Goal: Task Accomplishment & Management: Use online tool/utility

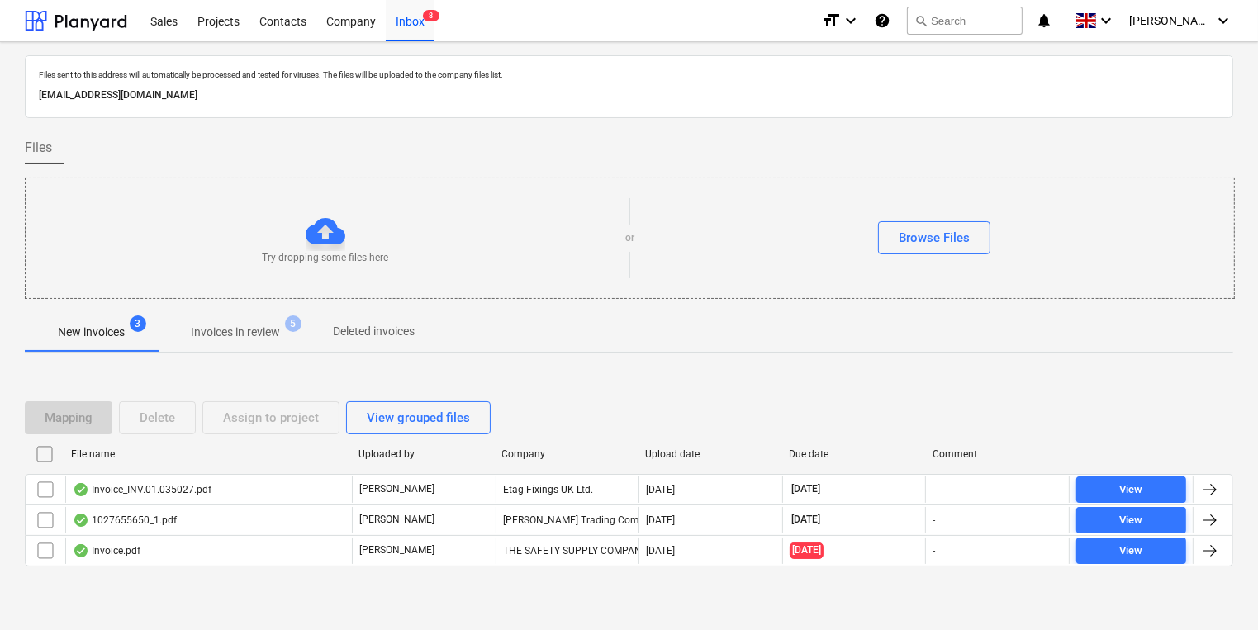
scroll to position [9, 0]
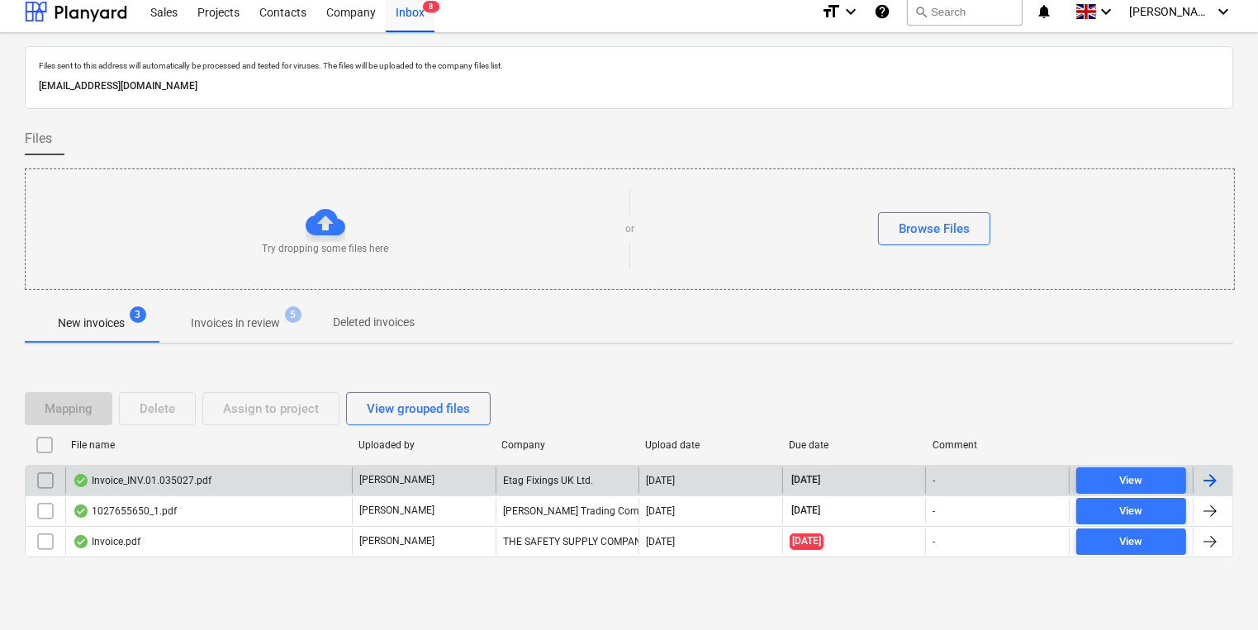
click at [225, 490] on div "Invoice_INV.01.035027.pdf" at bounding box center [208, 480] width 287 height 26
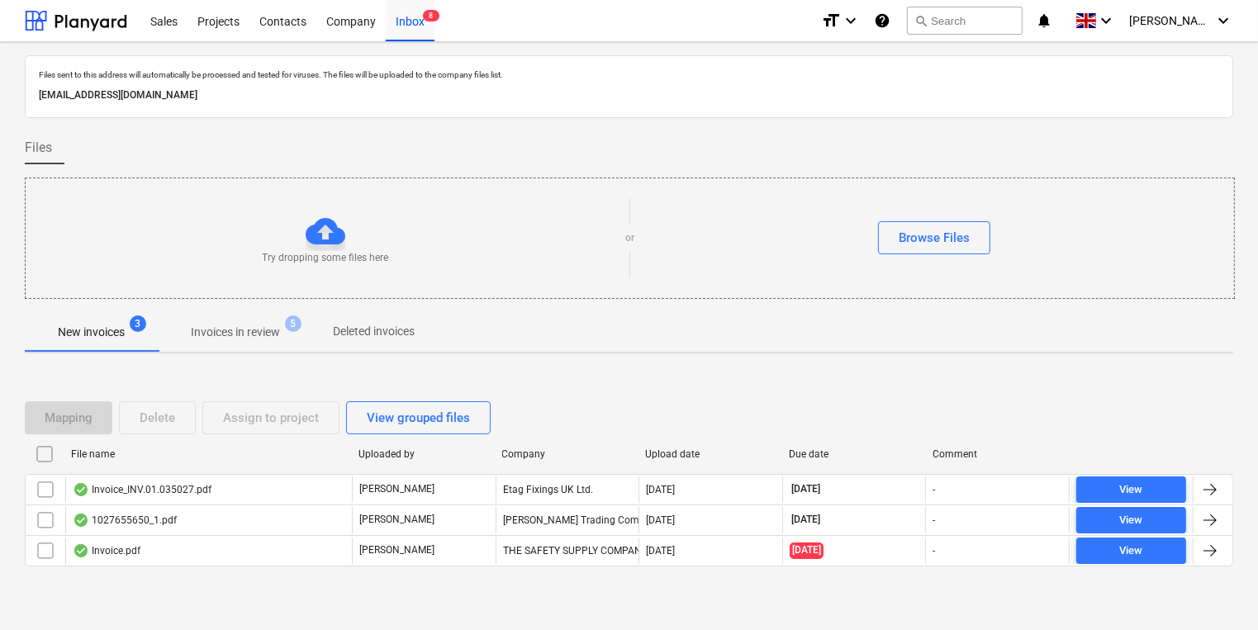
scroll to position [9, 0]
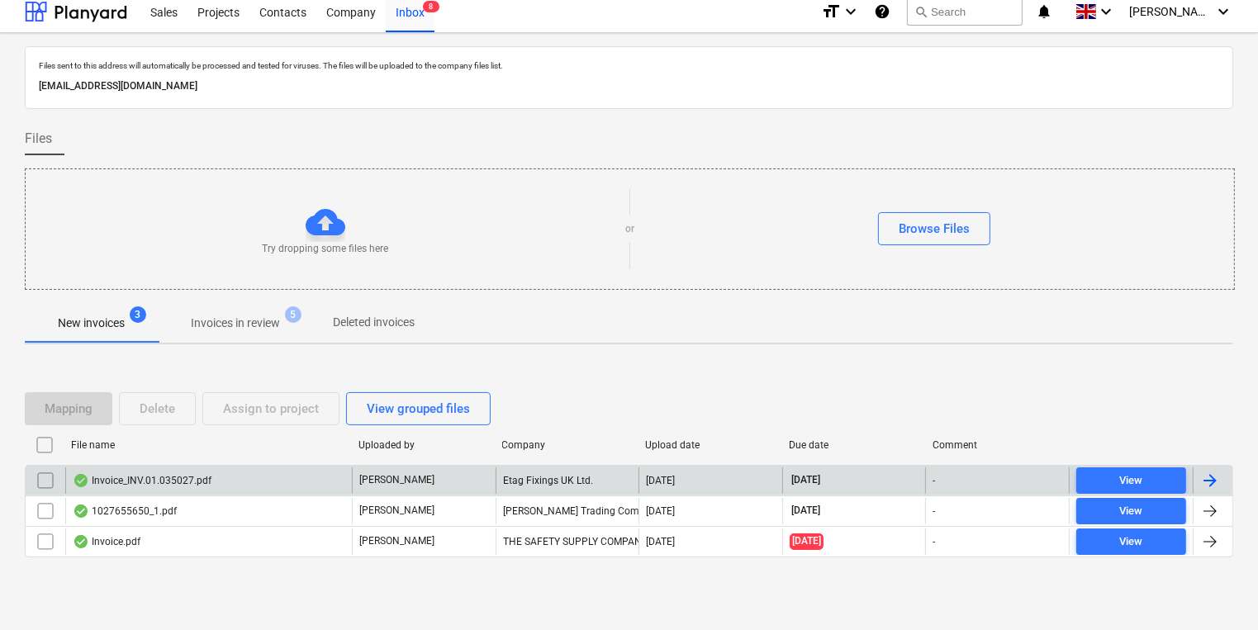
click at [205, 492] on div "Invoice_INV.01.035027.pdf [PERSON_NAME] Etag Fixings UK Ltd. [DATE] [DATE] - Vi…" at bounding box center [629, 480] width 1208 height 31
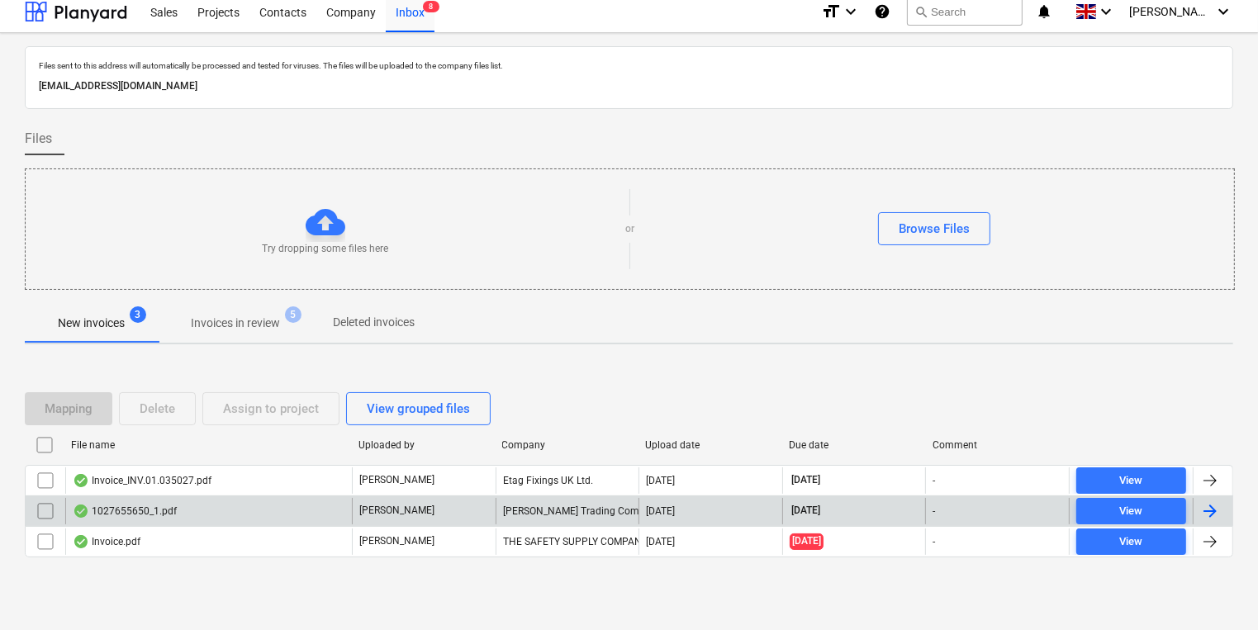
click at [198, 498] on div "1027655650_1.pdf" at bounding box center [208, 511] width 287 height 26
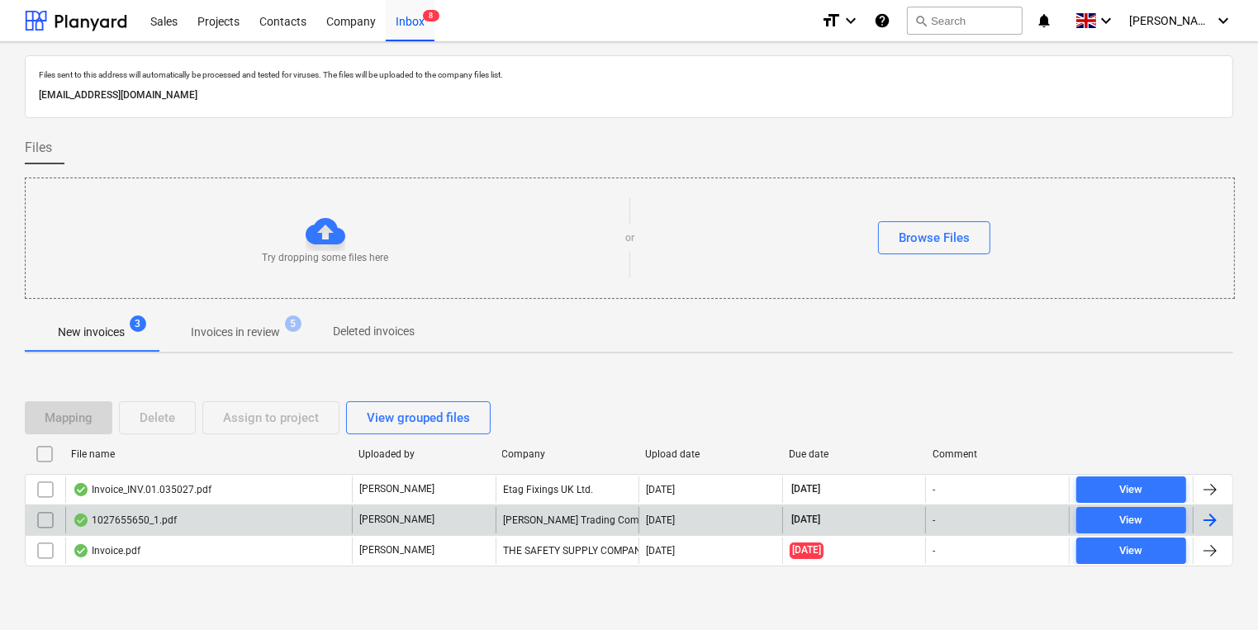
scroll to position [9, 0]
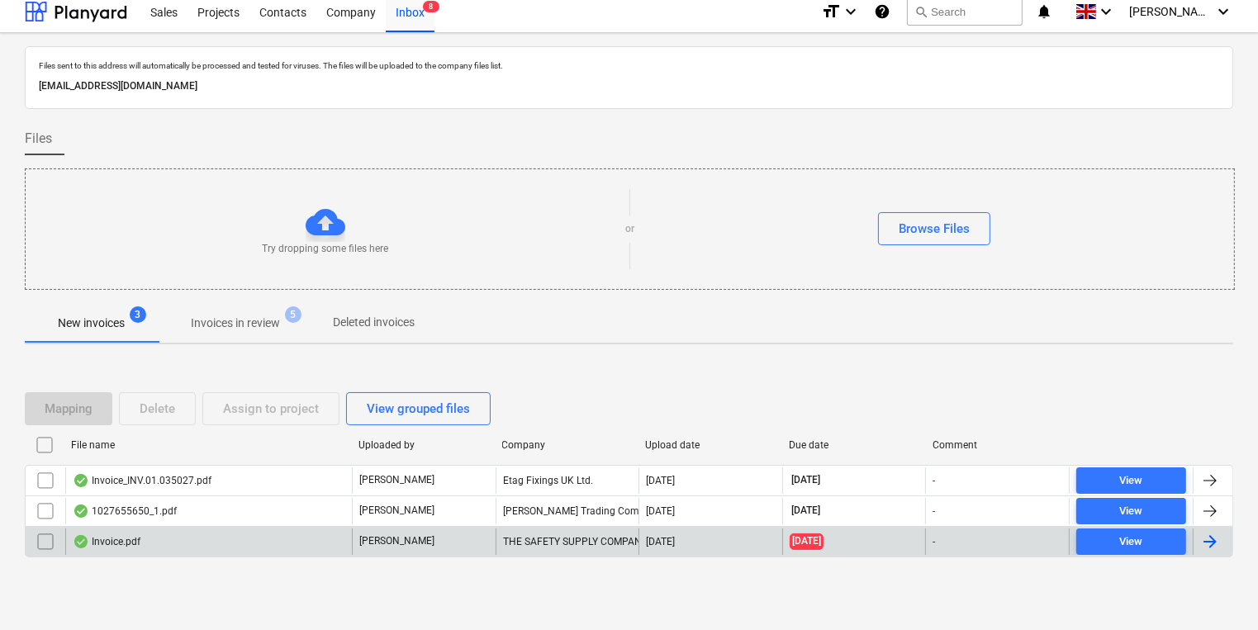
click at [235, 552] on div "Invoice.pdf" at bounding box center [208, 542] width 287 height 26
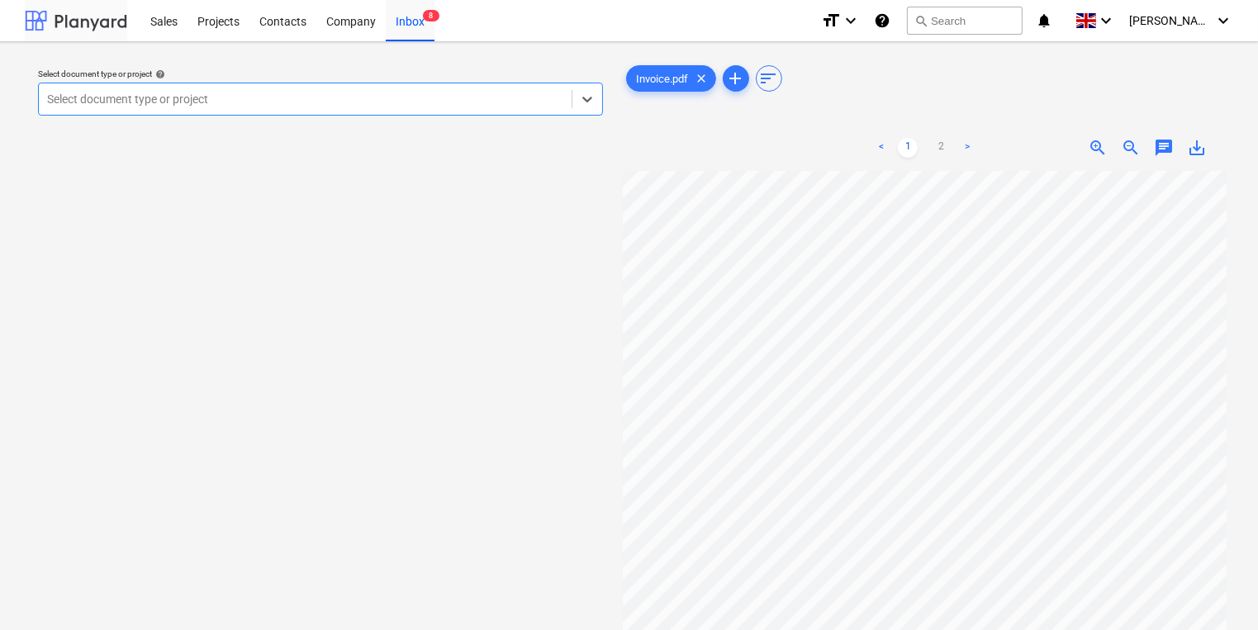
scroll to position [9, 0]
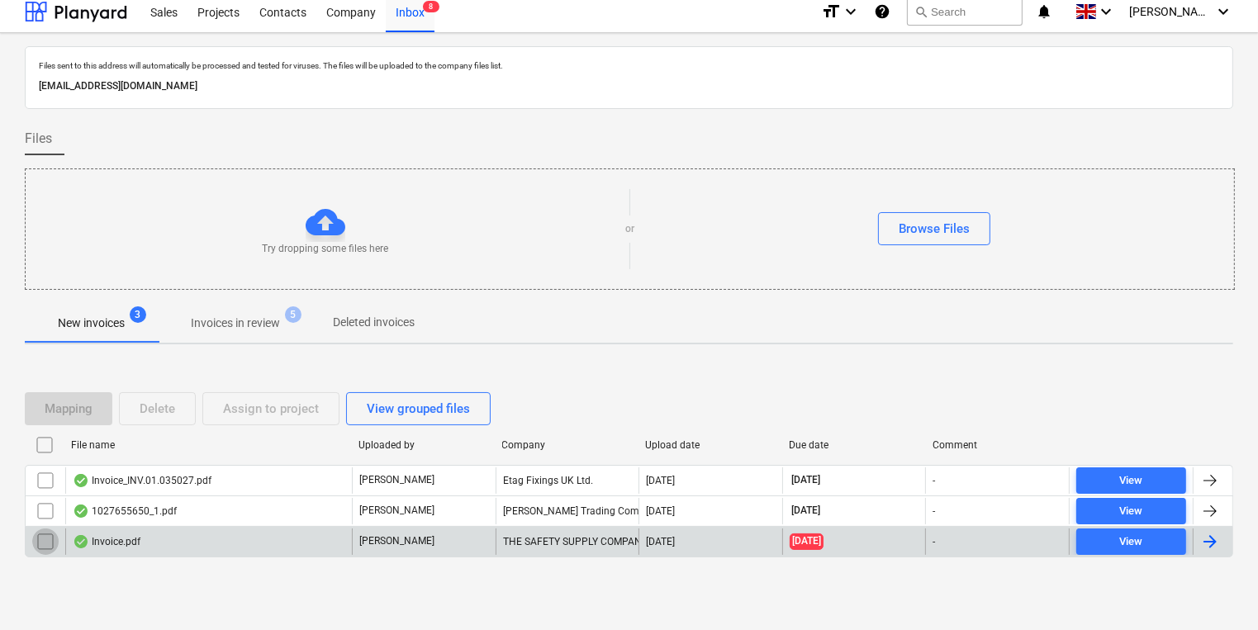
click at [45, 535] on input "checkbox" at bounding box center [45, 542] width 26 height 26
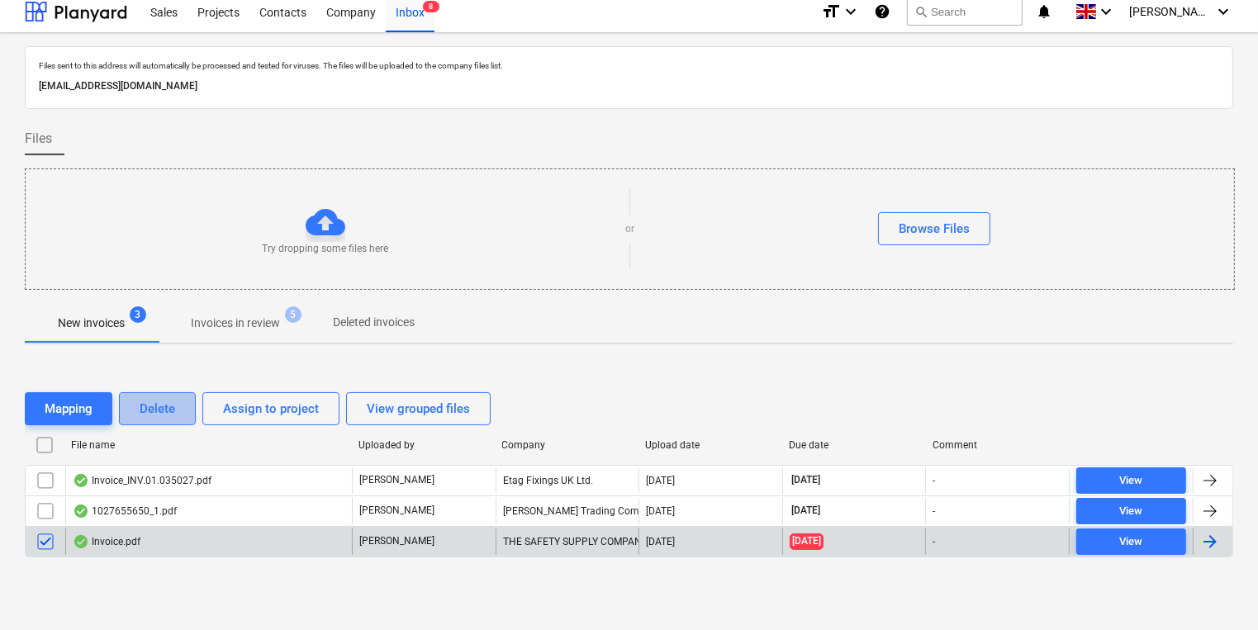
click at [167, 410] on div "Delete" at bounding box center [158, 408] width 36 height 21
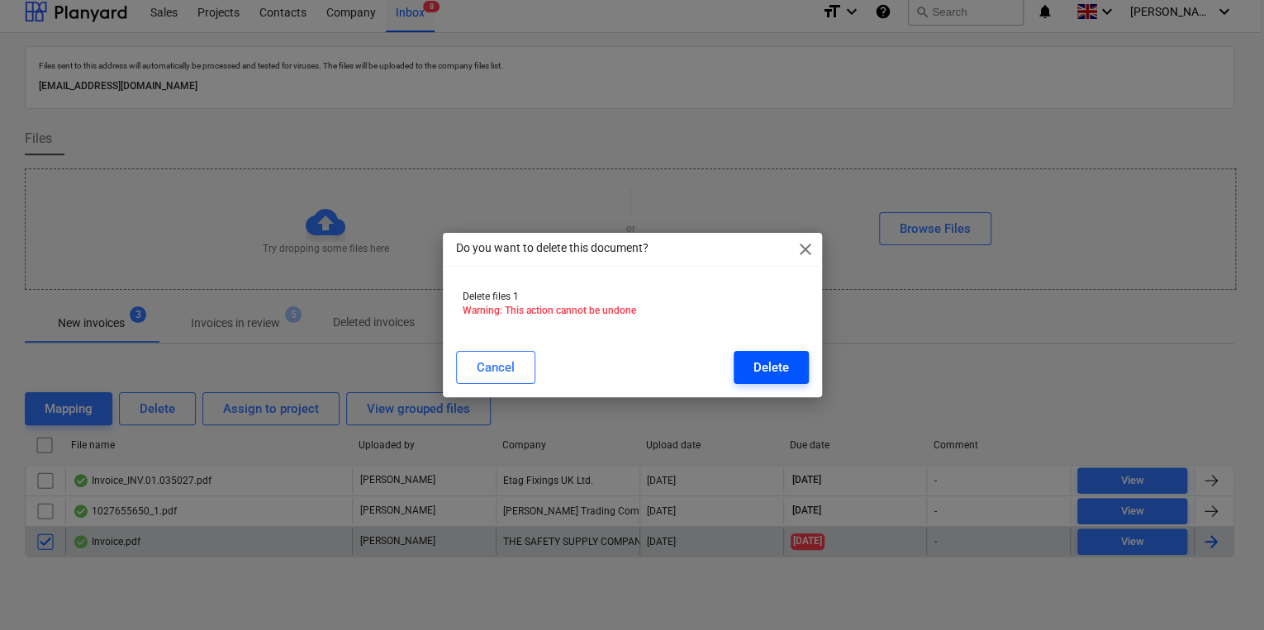
click at [761, 370] on div "Delete" at bounding box center [771, 367] width 36 height 21
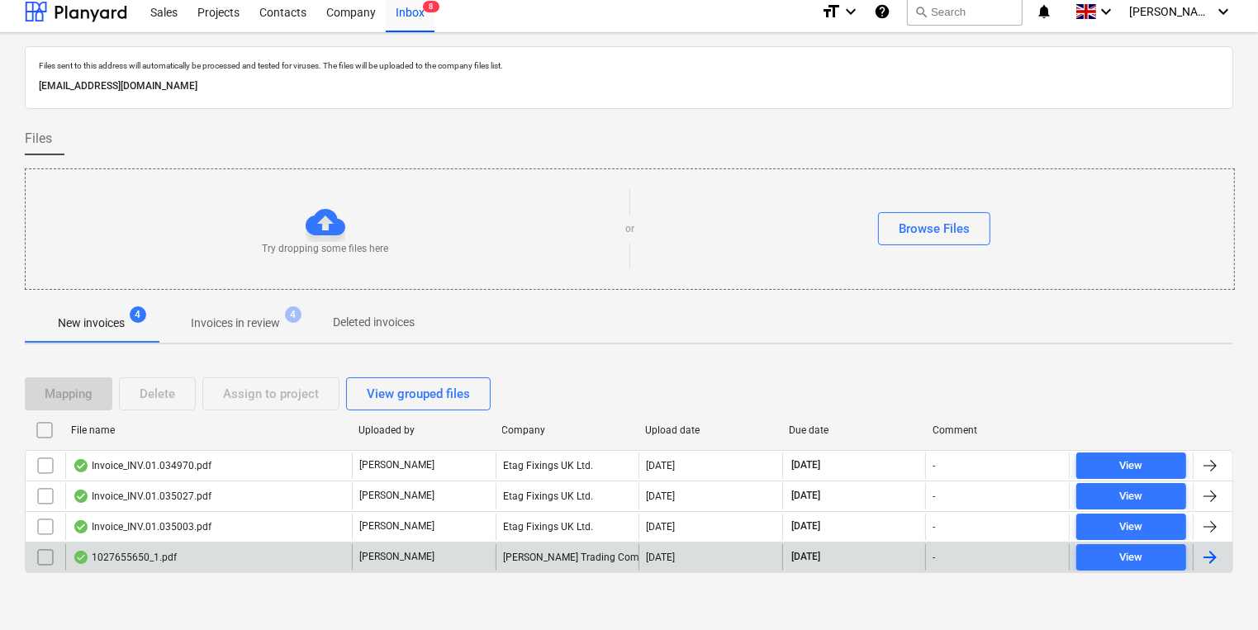
click at [204, 554] on div "1027655650_1.pdf" at bounding box center [208, 557] width 287 height 26
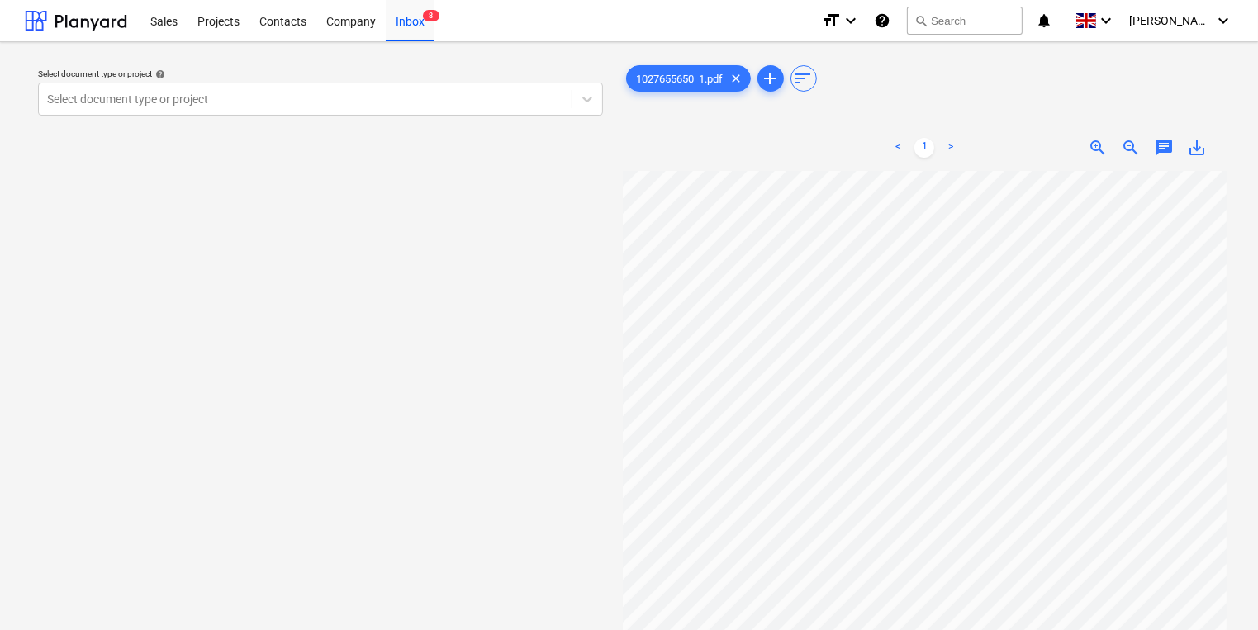
scroll to position [0, 3]
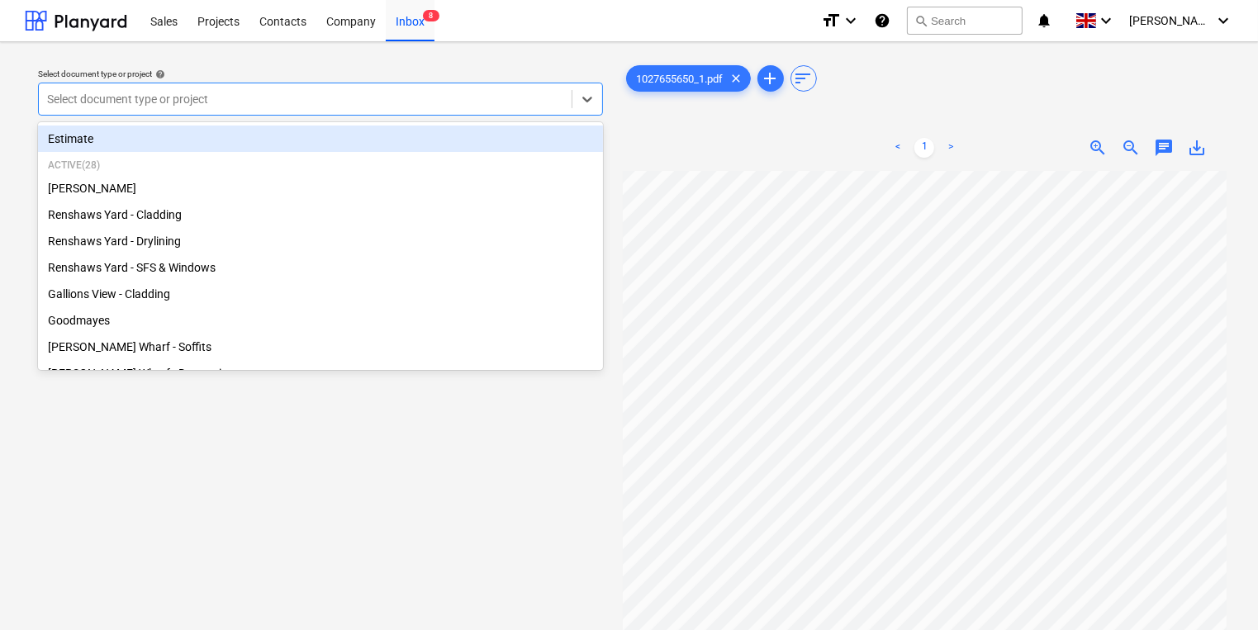
drag, startPoint x: 1024, startPoint y: 664, endPoint x: 129, endPoint y: 92, distance: 1062.1
click at [129, 92] on div at bounding box center [305, 99] width 516 height 17
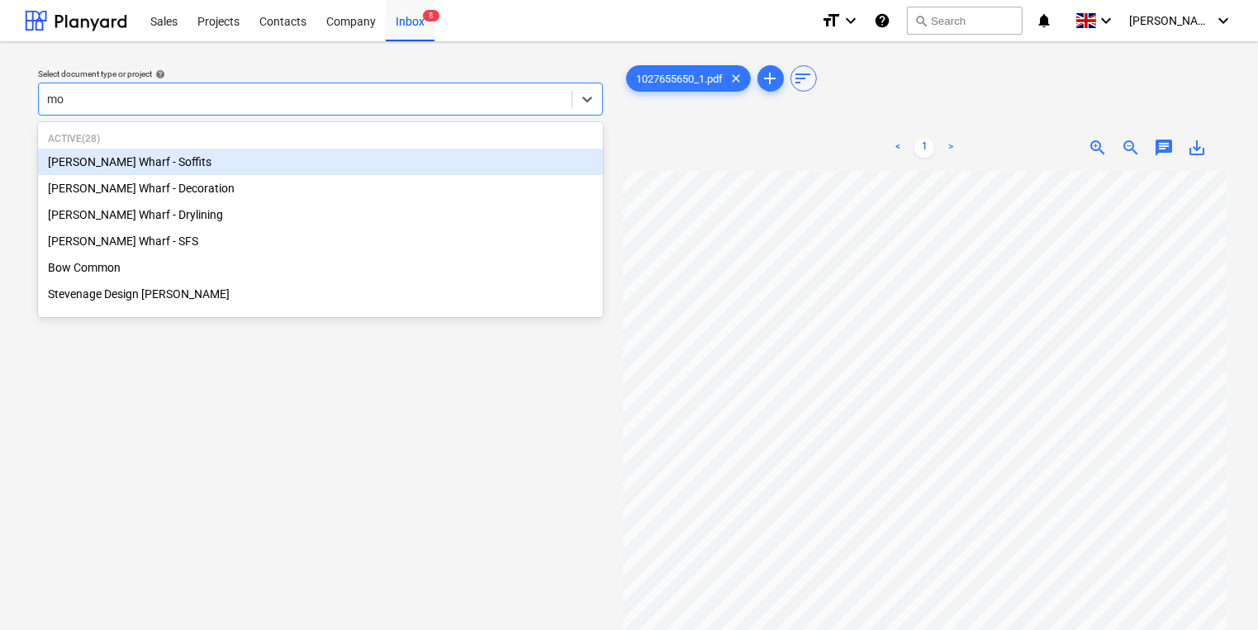
type input "mon"
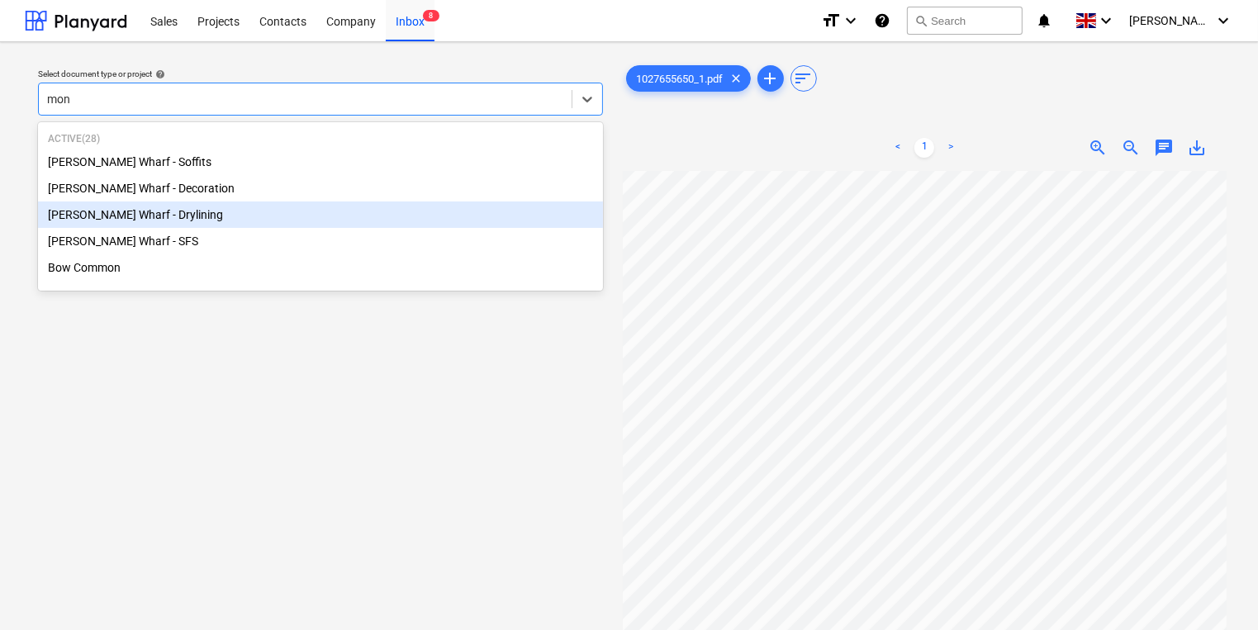
click at [99, 202] on div "[PERSON_NAME] Wharf - Drylining" at bounding box center [320, 215] width 565 height 26
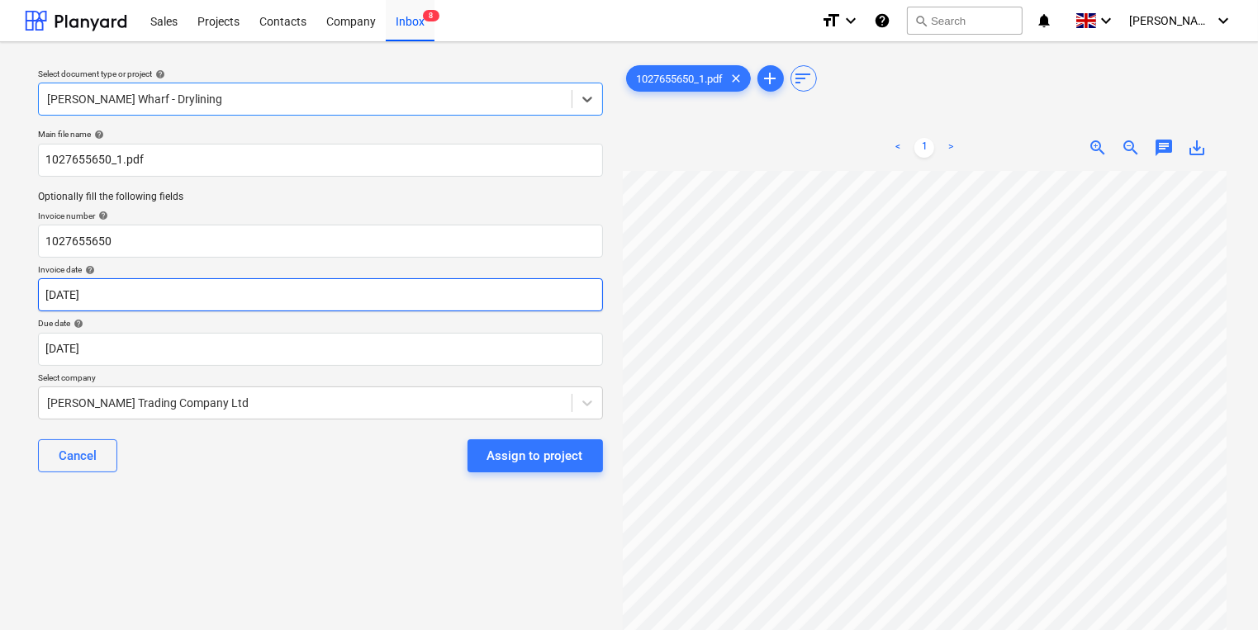
scroll to position [0, 3]
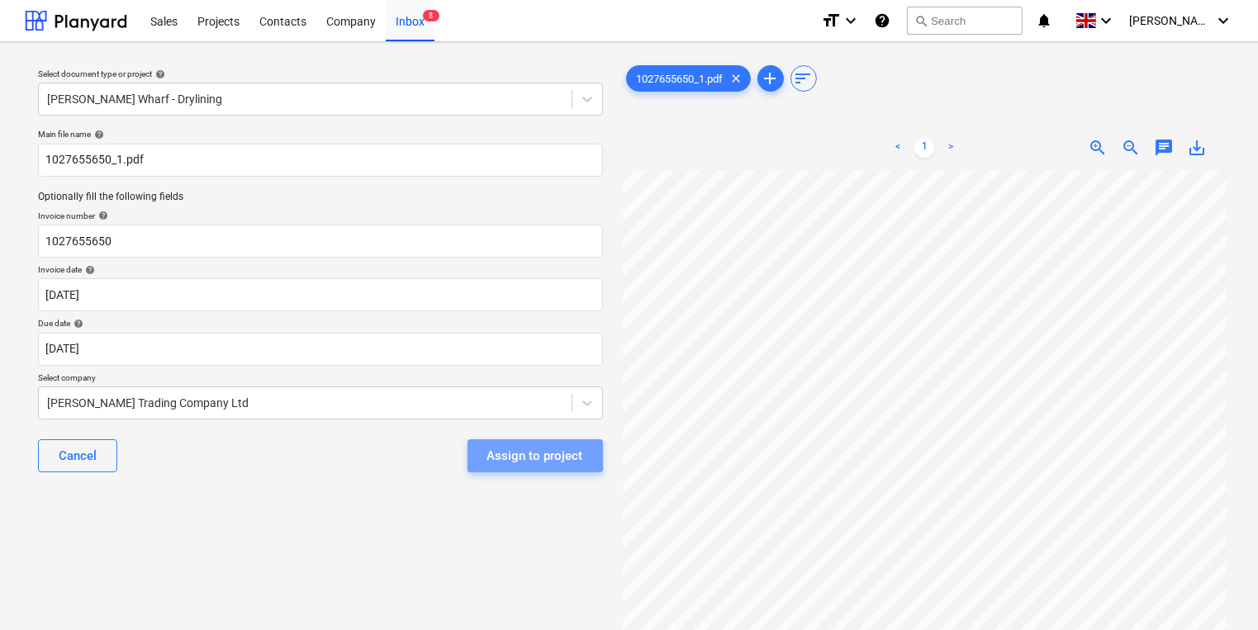
click at [491, 452] on div "Assign to project" at bounding box center [535, 455] width 96 height 21
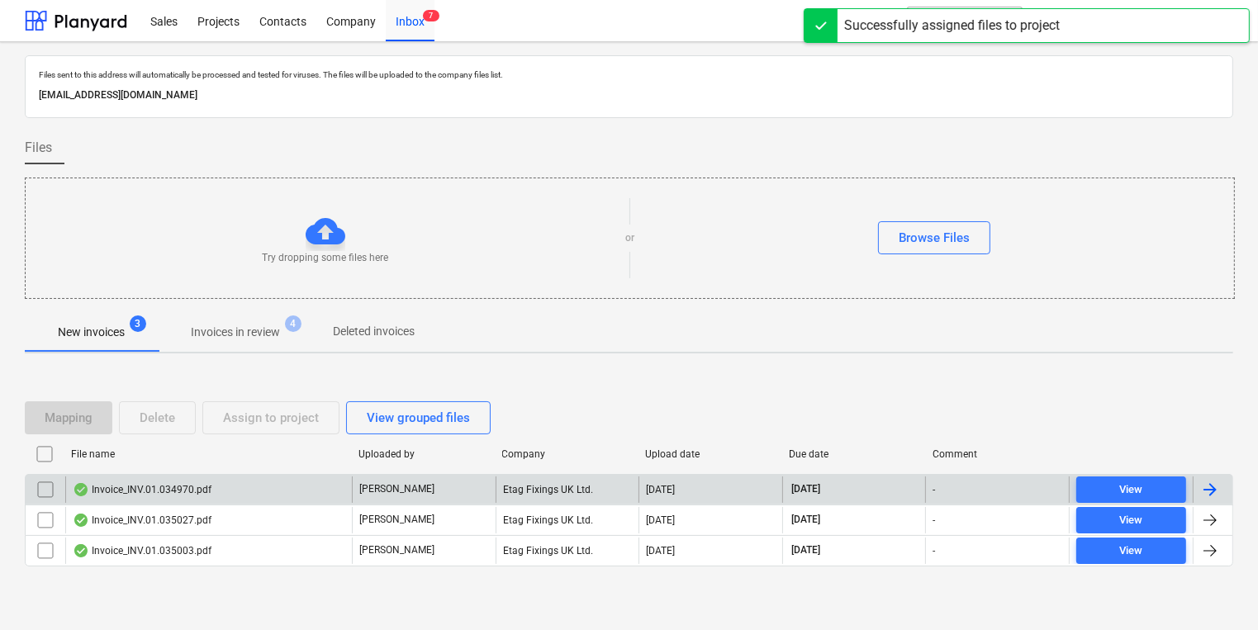
click at [337, 480] on div "Invoice_INV.01.034970.pdf" at bounding box center [208, 490] width 287 height 26
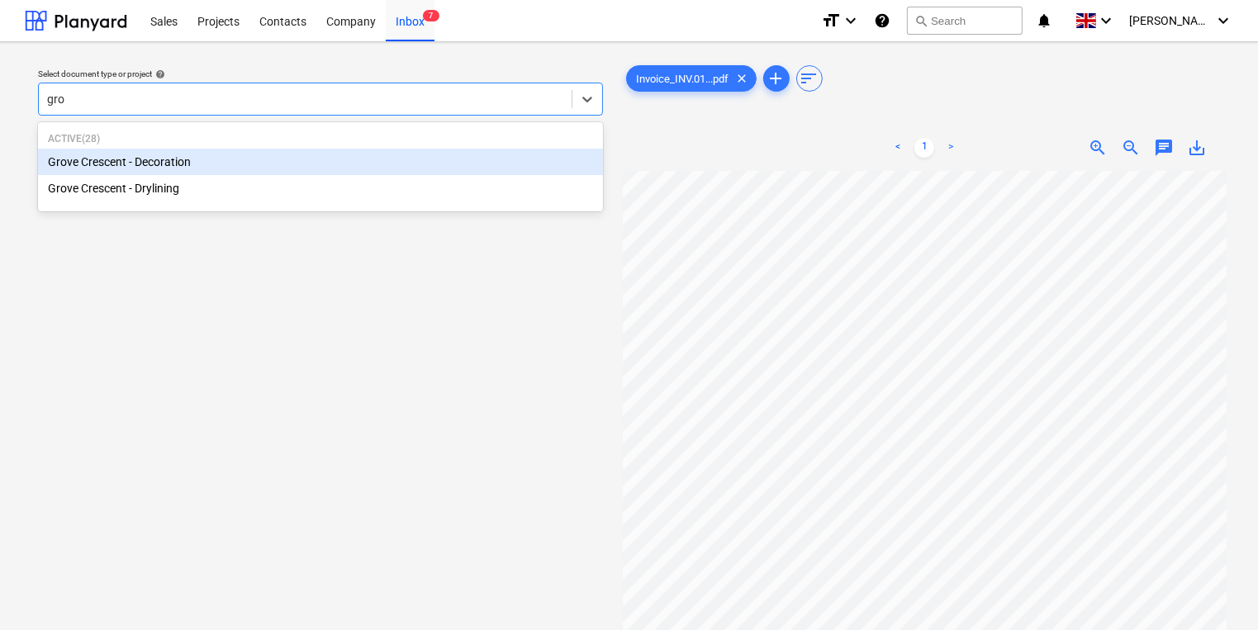
type input "grov"
click at [120, 168] on div "Grove Crescent - Decoration" at bounding box center [320, 162] width 565 height 26
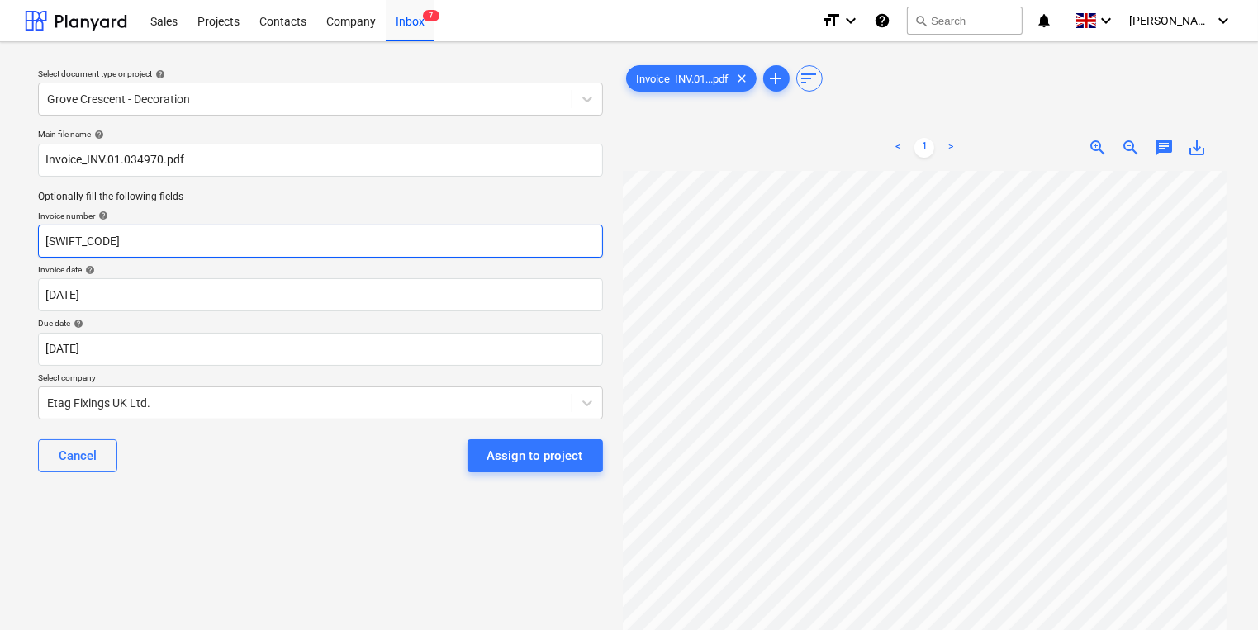
drag, startPoint x: 211, startPoint y: 249, endPoint x: -279, endPoint y: 254, distance: 490.6
click at [0, 254] on html "Sales Projects Contacts Company Inbox 7 format_size keyboard_arrow_down help se…" at bounding box center [629, 315] width 1258 height 630
type input "#INV.01.034970"
drag, startPoint x: 394, startPoint y: 545, endPoint x: 411, endPoint y: 524, distance: 27.0
click at [403, 530] on div "Select document type or project help Grove Crescent - Decoration Main file name…" at bounding box center [320, 408] width 591 height 706
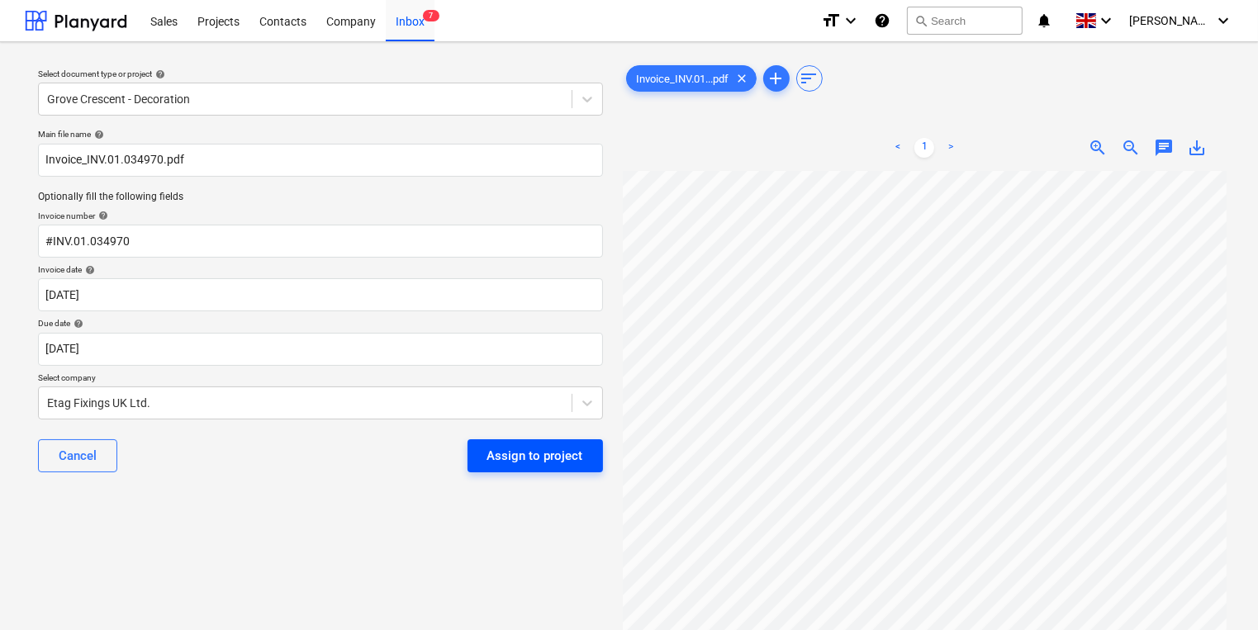
click at [519, 462] on div "Assign to project" at bounding box center [535, 455] width 96 height 21
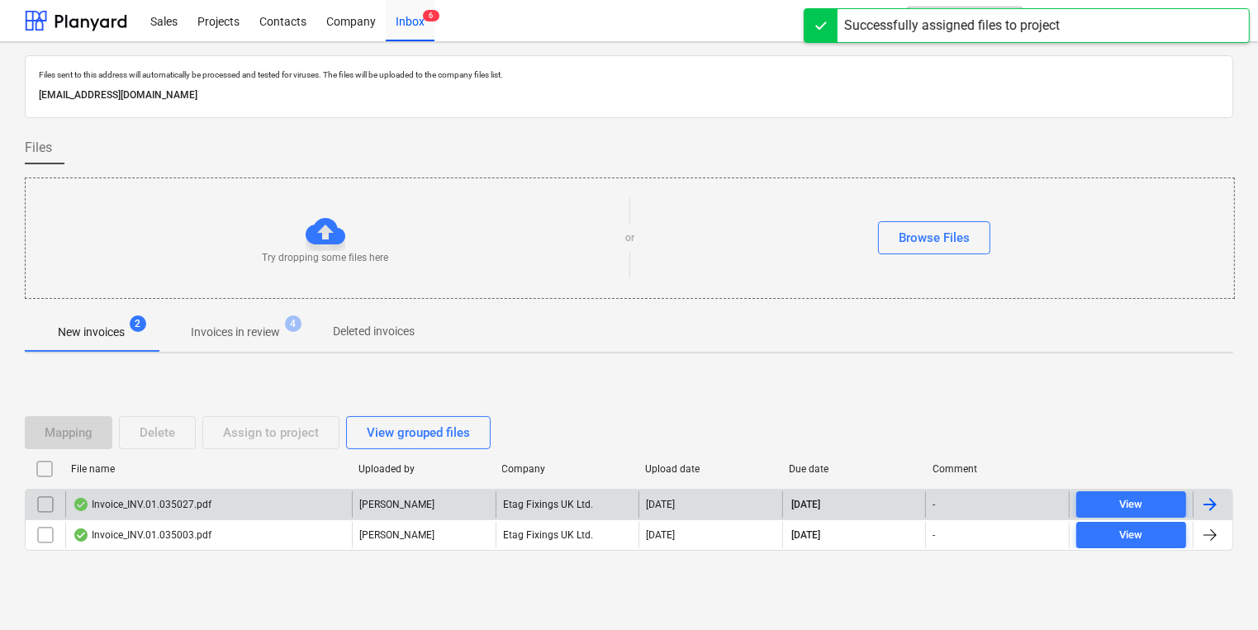
click at [301, 515] on div "Invoice_INV.01.035027.pdf" at bounding box center [208, 504] width 287 height 26
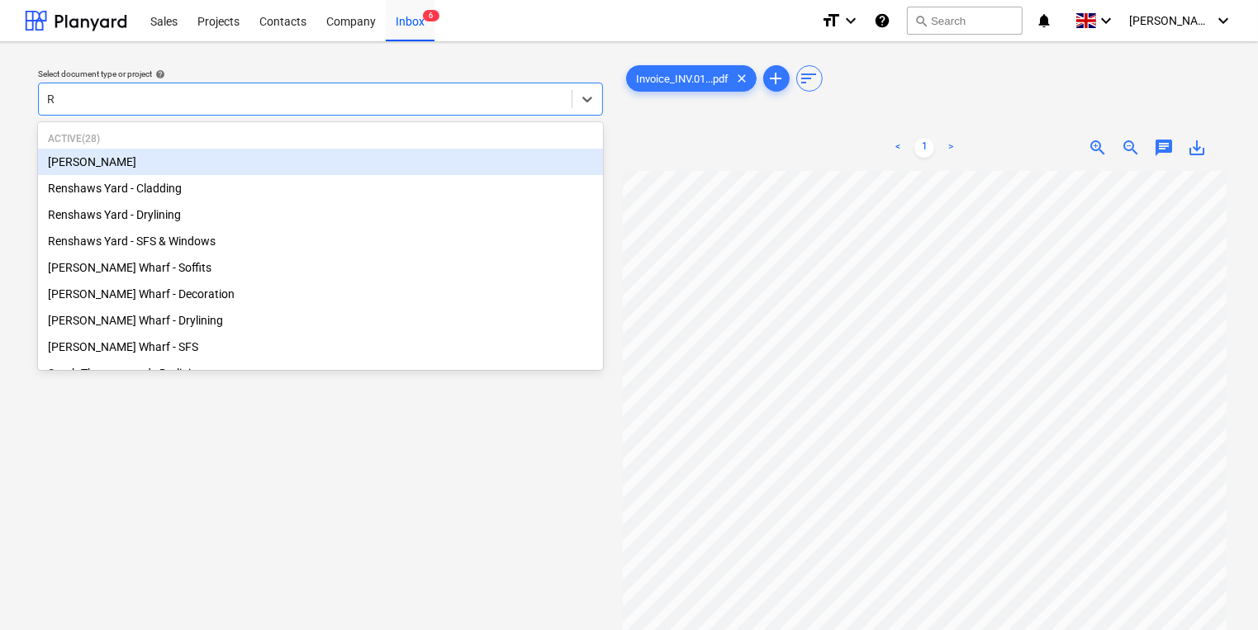
type input "Re"
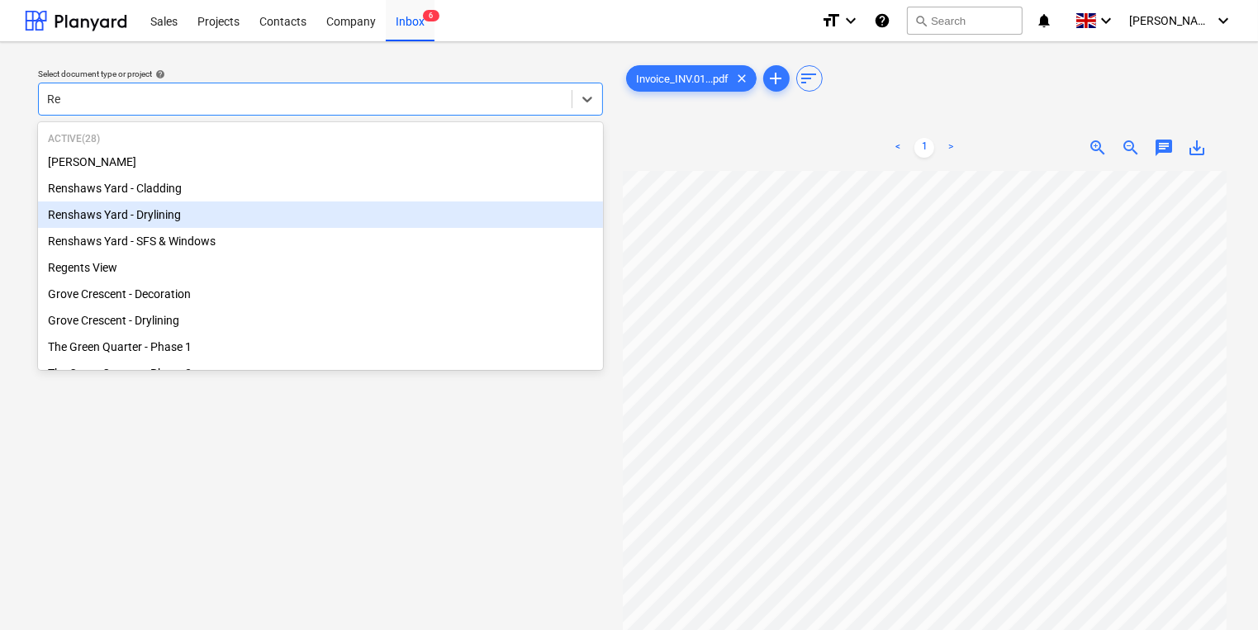
click at [367, 225] on div "Renshaws Yard - Drylining" at bounding box center [320, 215] width 565 height 26
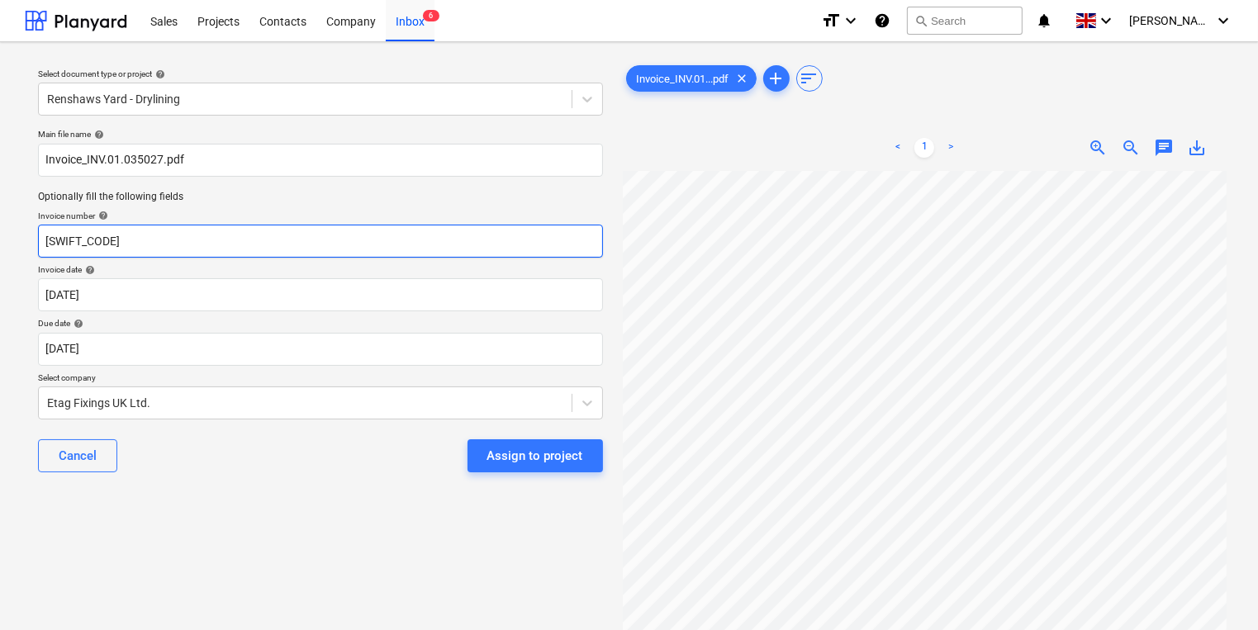
drag, startPoint x: 350, startPoint y: 238, endPoint x: -83, endPoint y: 244, distance: 433.6
click at [0, 244] on html "Sales Projects Contacts Company Inbox 6 format_size keyboard_arrow_down help se…" at bounding box center [629, 315] width 1258 height 630
type input "#INV.01.035027"
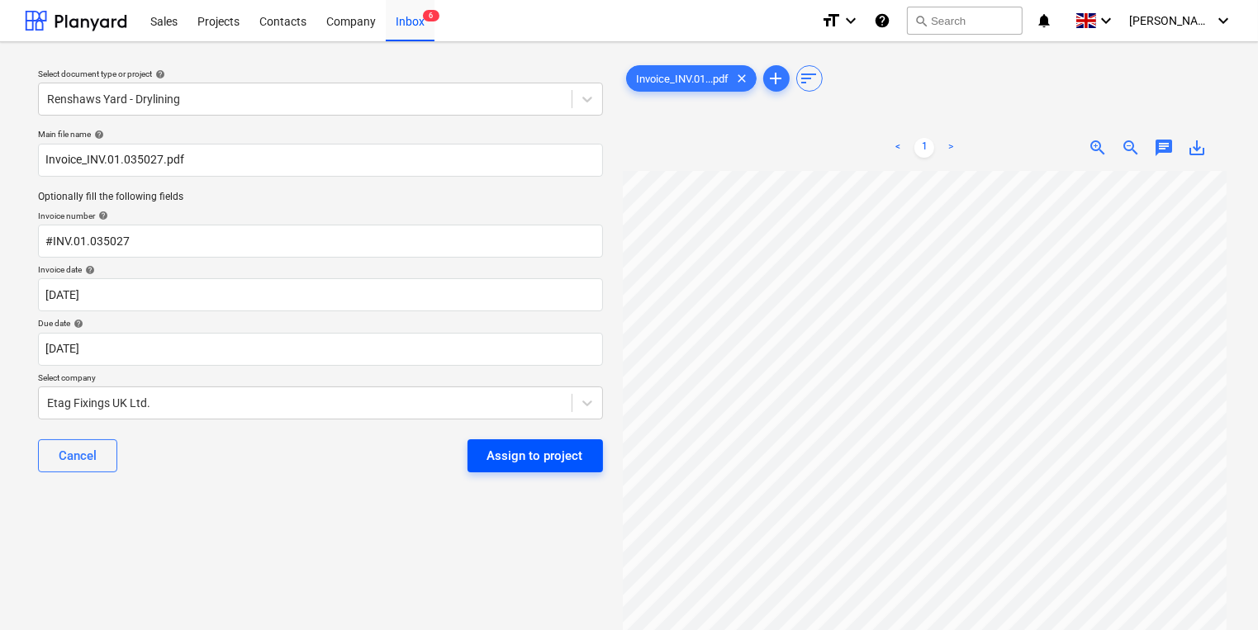
click at [561, 457] on div "Assign to project" at bounding box center [535, 455] width 96 height 21
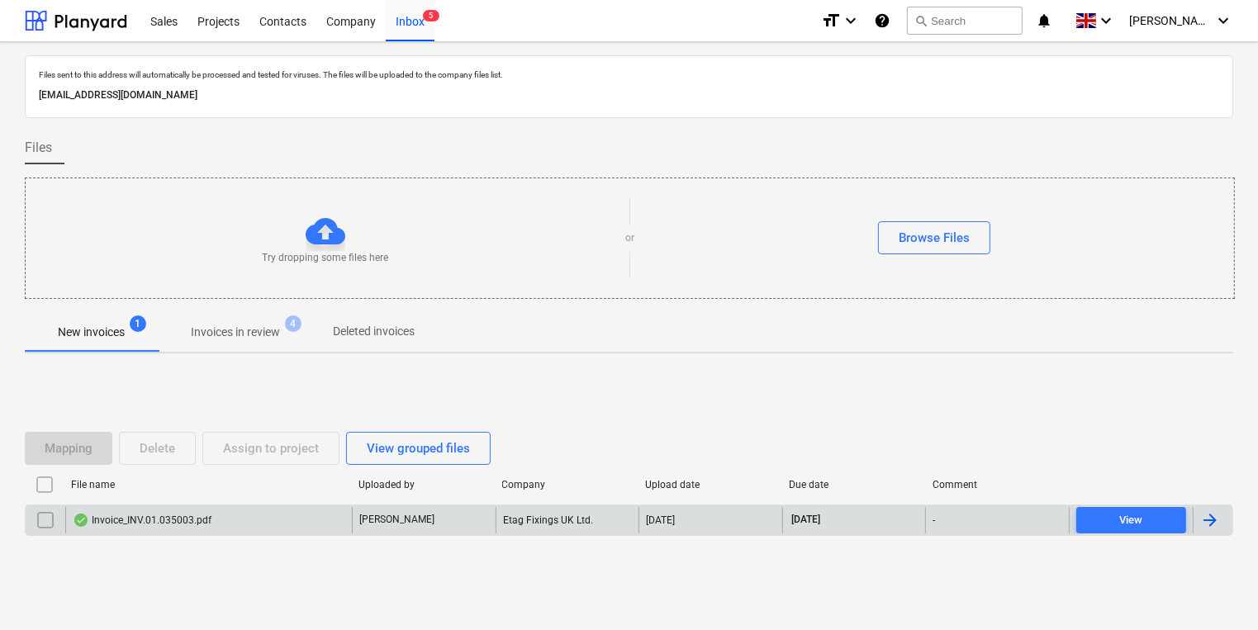
click at [216, 515] on div "Invoice_INV.01.035003.pdf" at bounding box center [208, 520] width 287 height 26
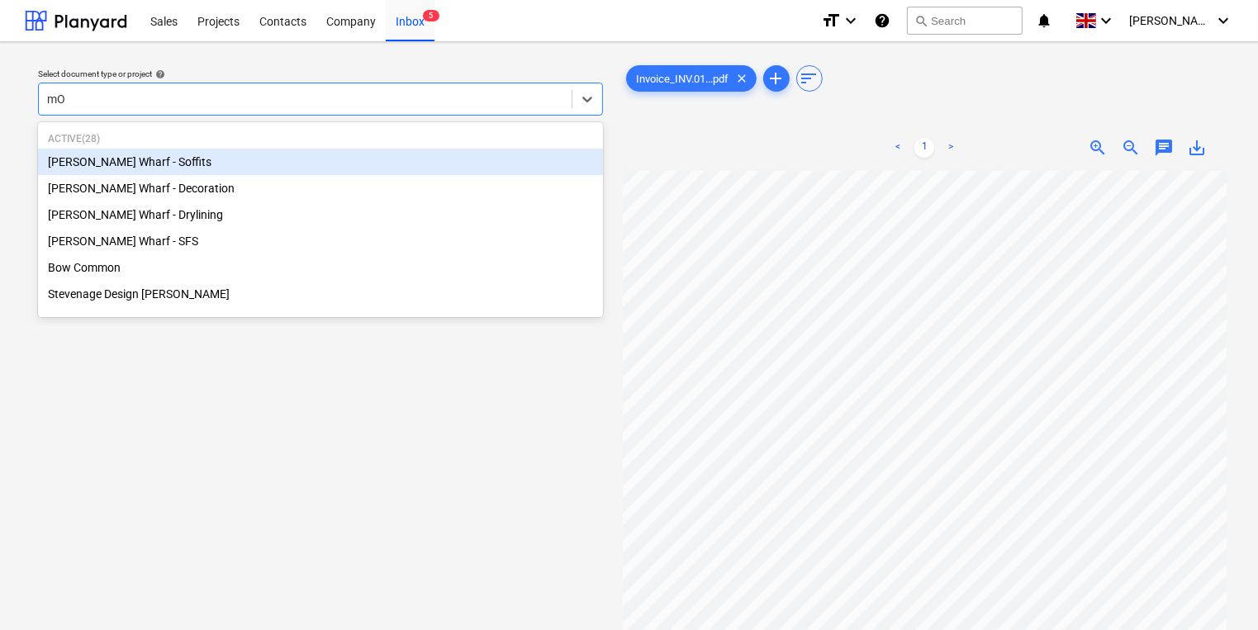
type input "m"
type input "Mont"
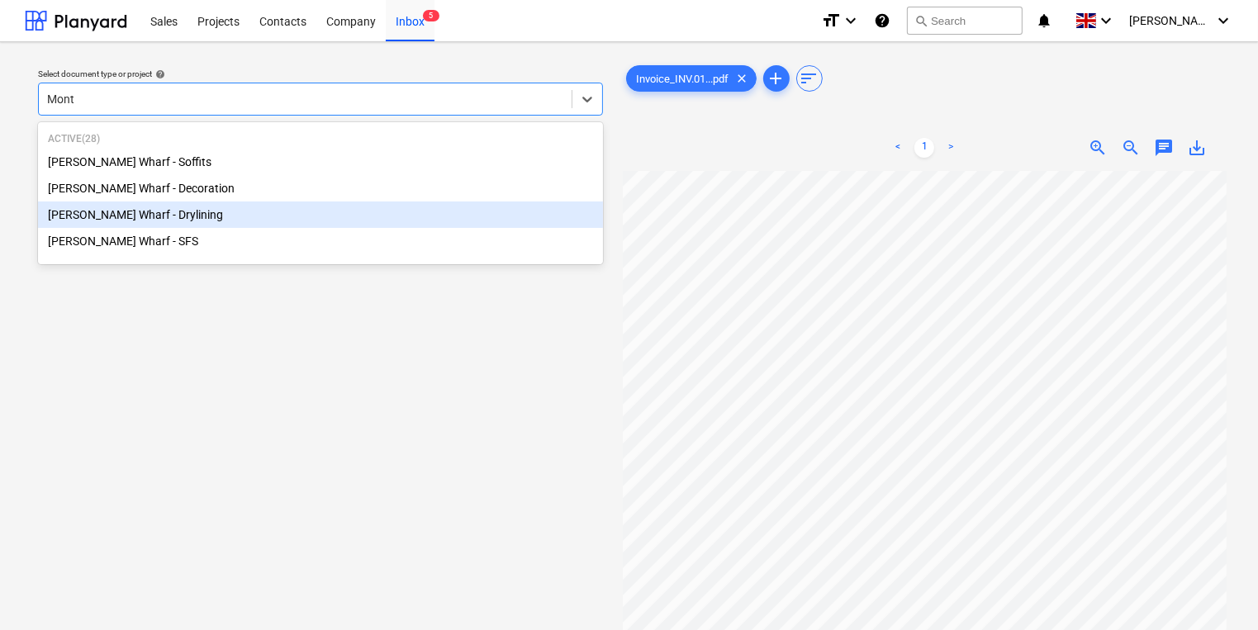
click at [145, 214] on div "[PERSON_NAME] Wharf - Drylining" at bounding box center [320, 215] width 565 height 26
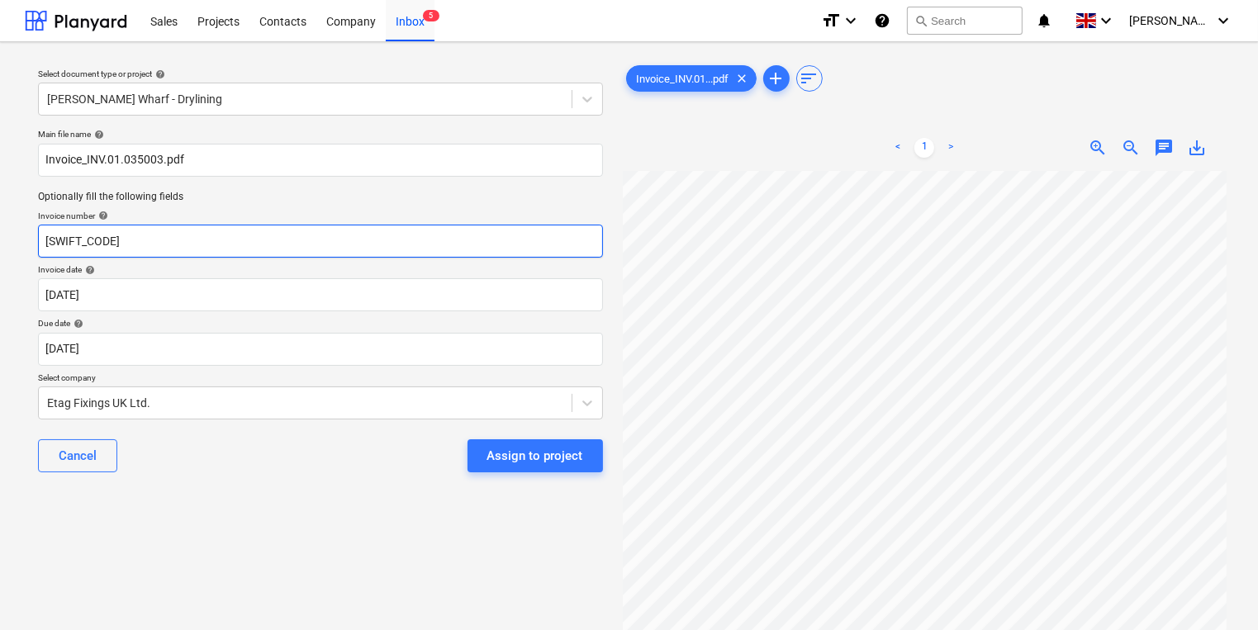
drag, startPoint x: 135, startPoint y: 249, endPoint x: -330, endPoint y: 249, distance: 464.1
click at [0, 249] on html "Sales Projects Contacts Company Inbox 5 format_size keyboard_arrow_down help se…" at bounding box center [629, 315] width 1258 height 630
type input "#INV.01.035003"
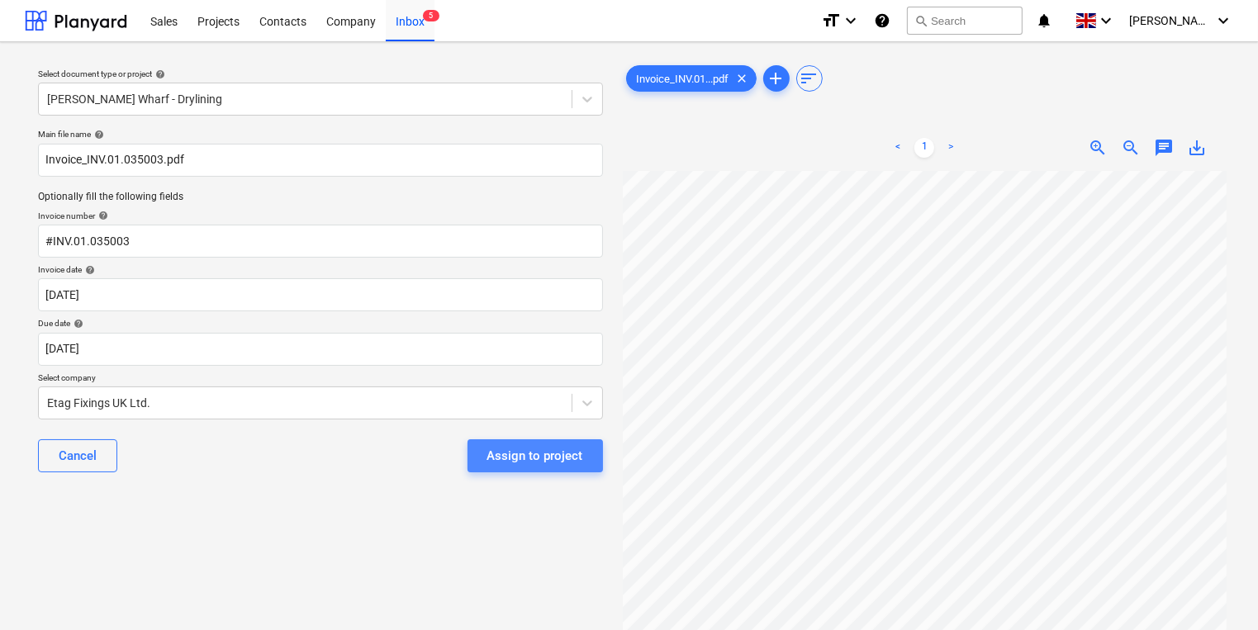
click at [549, 467] on button "Assign to project" at bounding box center [534, 455] width 135 height 33
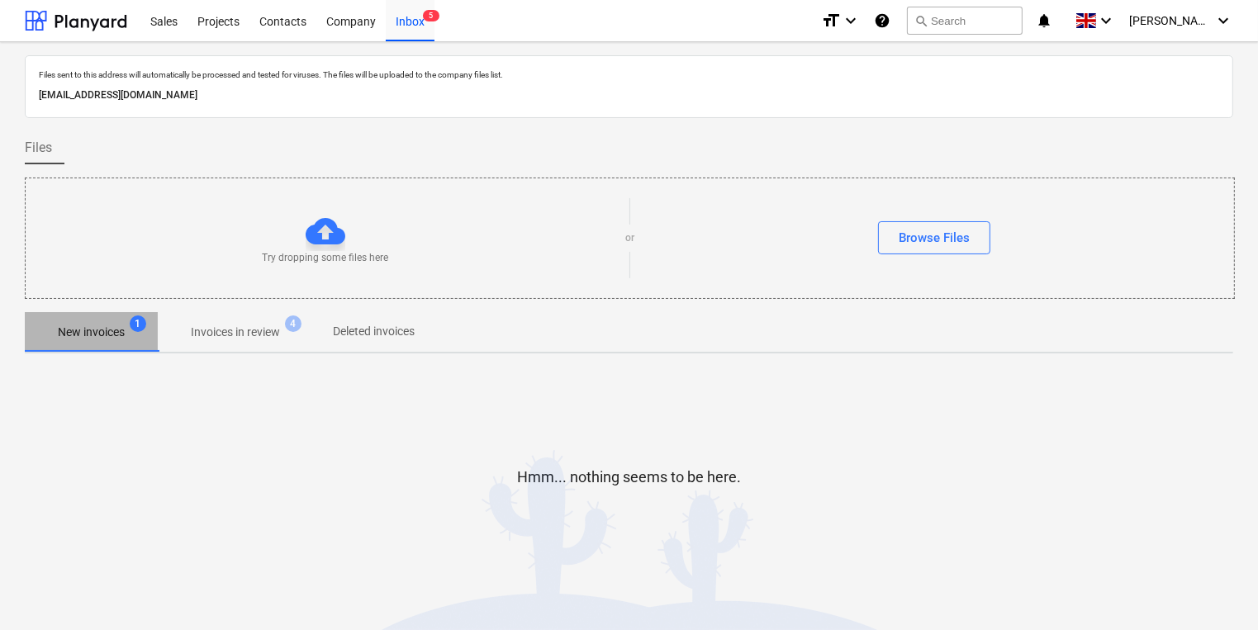
click at [130, 337] on span "New invoices 1" at bounding box center [91, 332] width 93 height 17
click at [131, 326] on span "1" at bounding box center [138, 323] width 17 height 17
click at [132, 327] on span "1" at bounding box center [138, 323] width 17 height 17
click at [224, 321] on span "Invoices in review 4" at bounding box center [235, 332] width 155 height 30
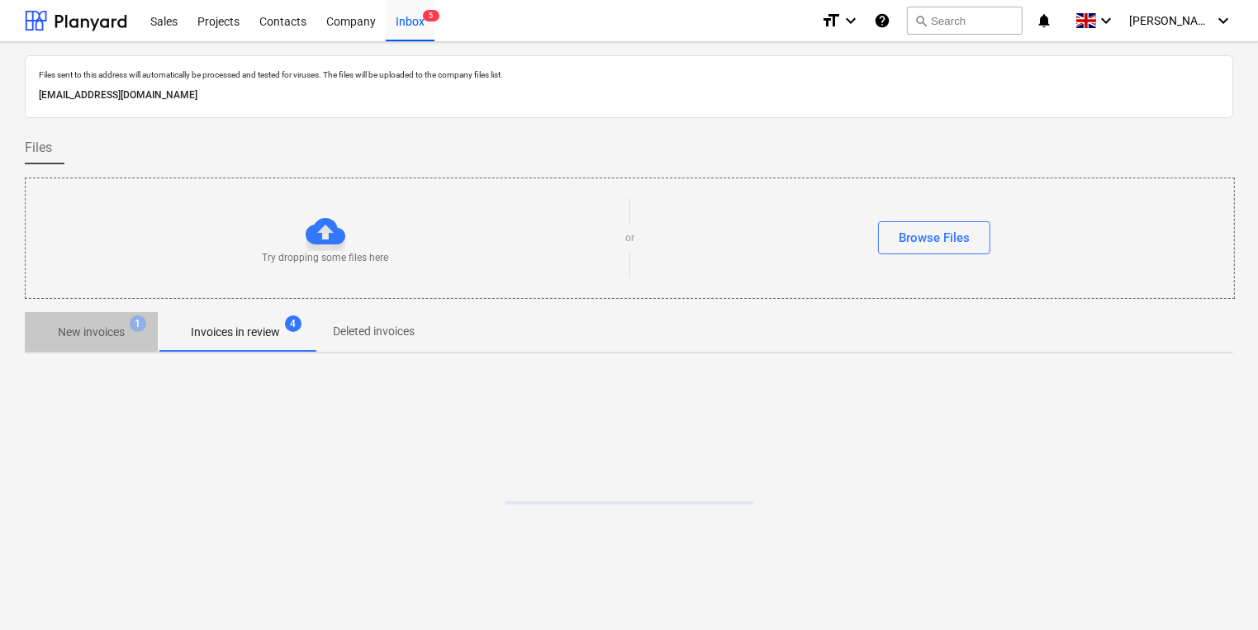
click at [109, 320] on span "New invoices 1" at bounding box center [91, 332] width 133 height 30
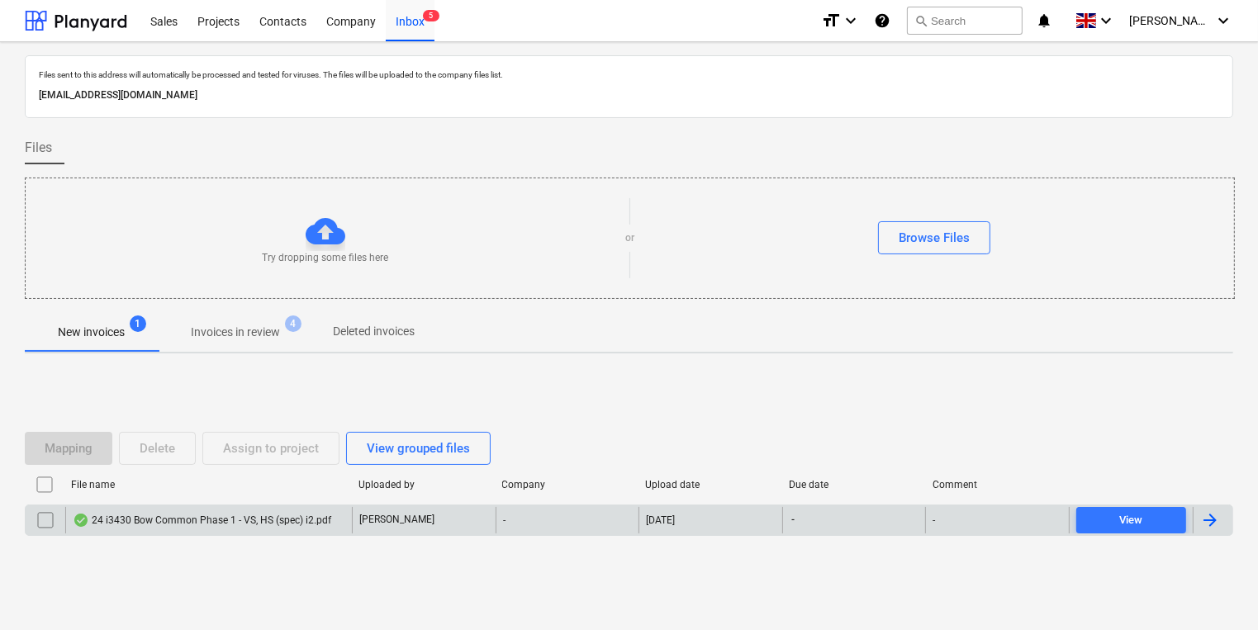
click at [154, 514] on div "24 i3430 Bow Common Phase 1 - VS, HS (spec) i2.pdf" at bounding box center [202, 520] width 258 height 13
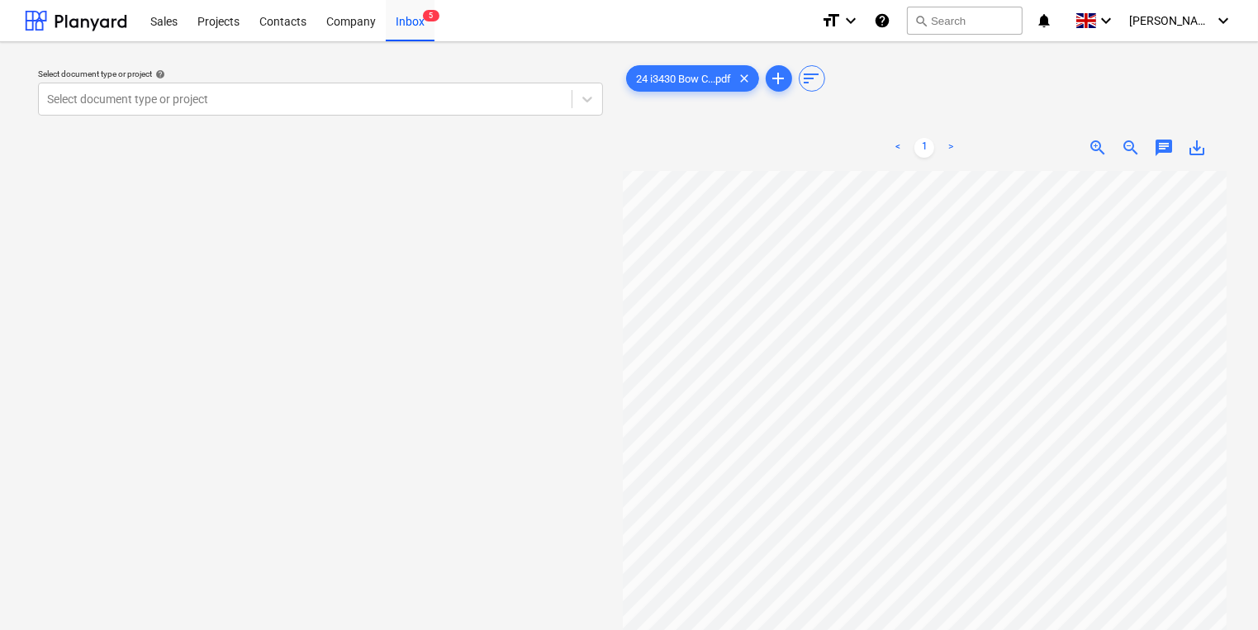
scroll to position [33, 0]
click at [403, 45] on div "Select document type or project help Select document type or project 24 i3430 B…" at bounding box center [629, 408] width 1258 height 733
click at [403, 36] on div "Inbox 5" at bounding box center [410, 20] width 49 height 42
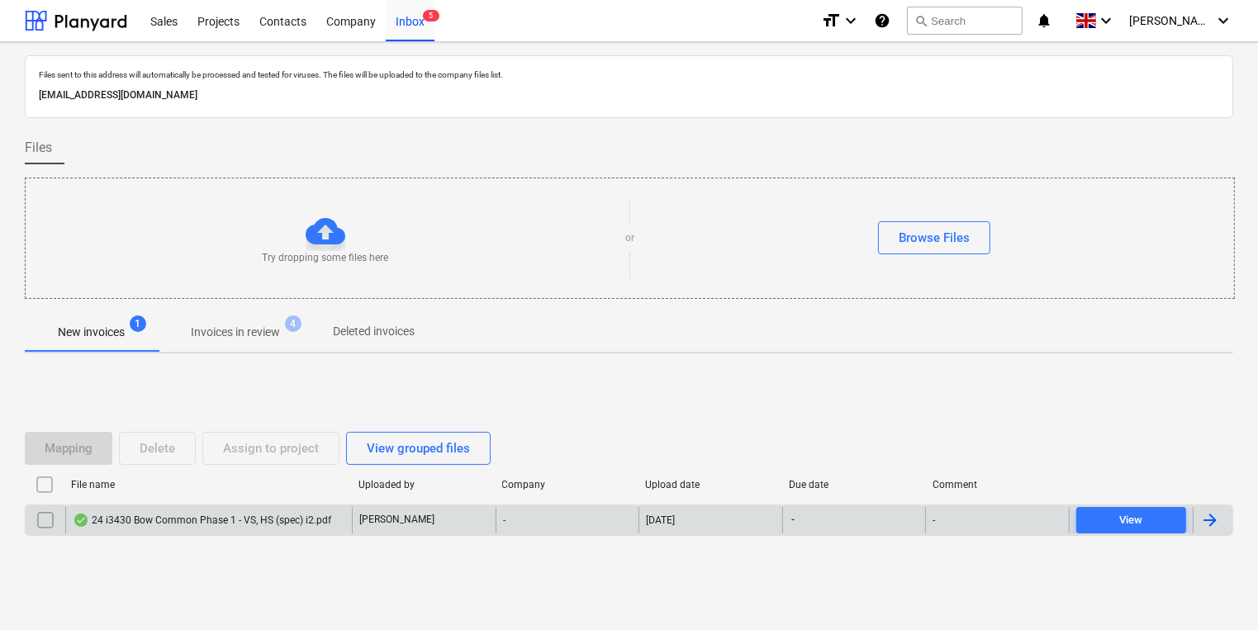
click at [315, 532] on div "24 i3430 Bow Common Phase 1 - VS, HS (spec) i2.pdf" at bounding box center [208, 520] width 287 height 26
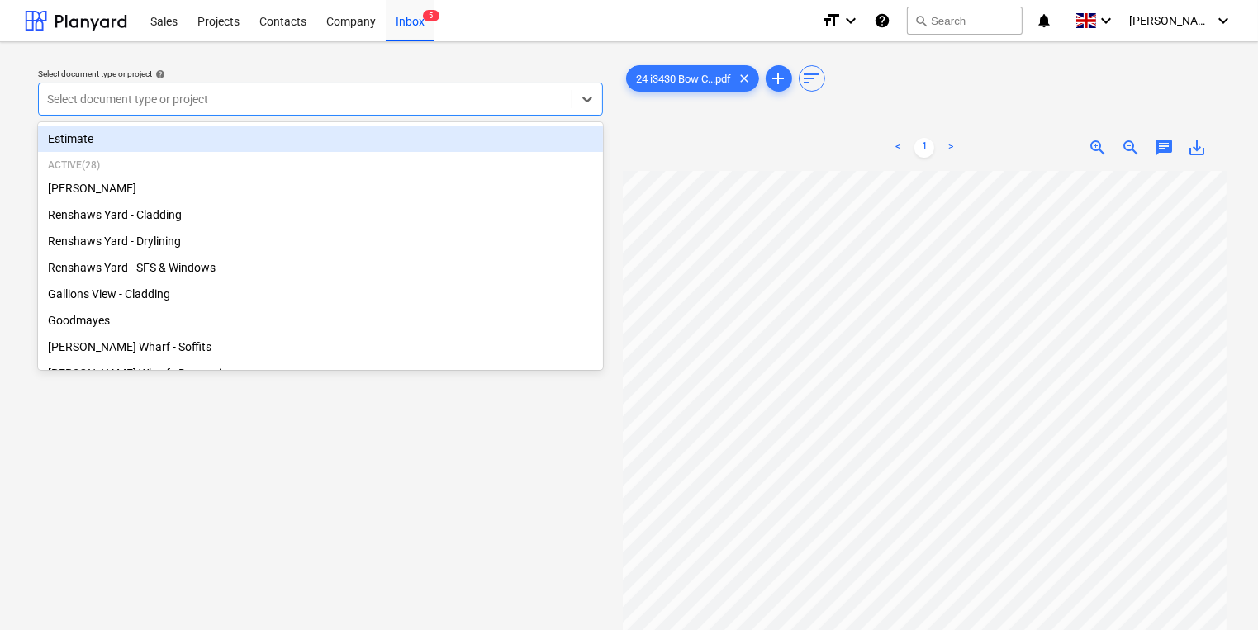
click at [528, 109] on div "Select document type or project" at bounding box center [305, 99] width 533 height 23
